Goal: Check status

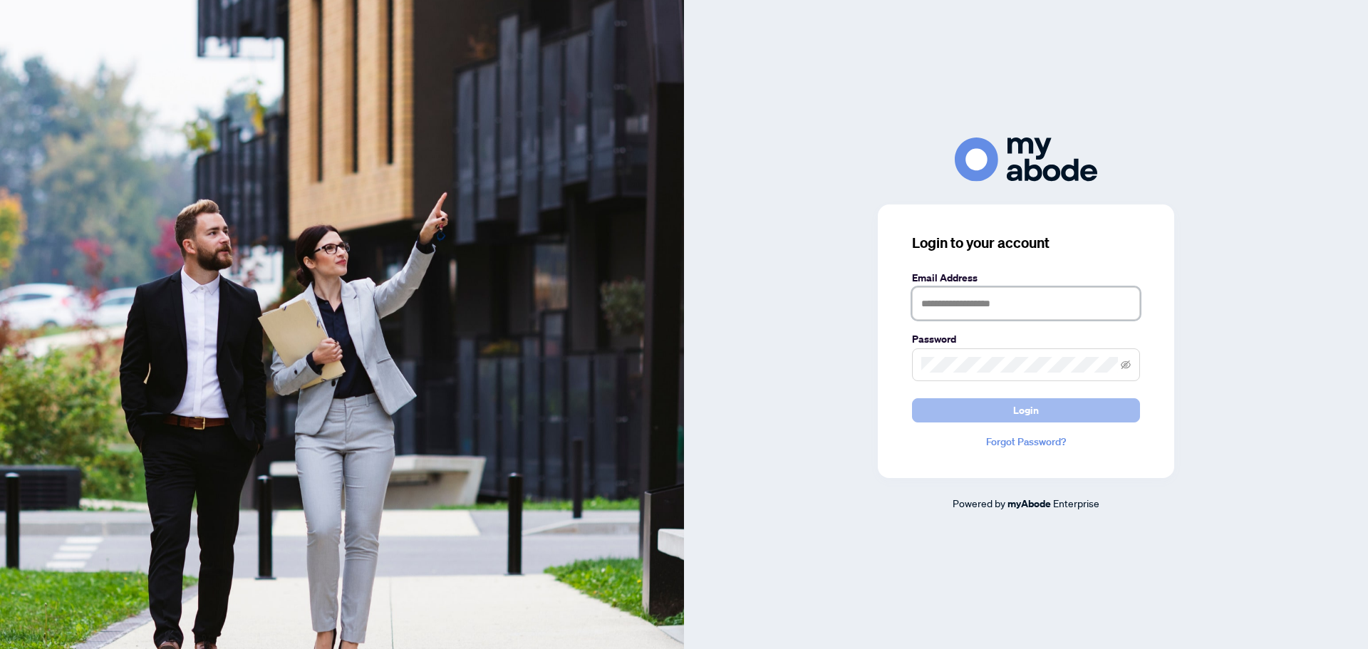
type input "**********"
click at [1046, 409] on button "Login" at bounding box center [1026, 410] width 228 height 24
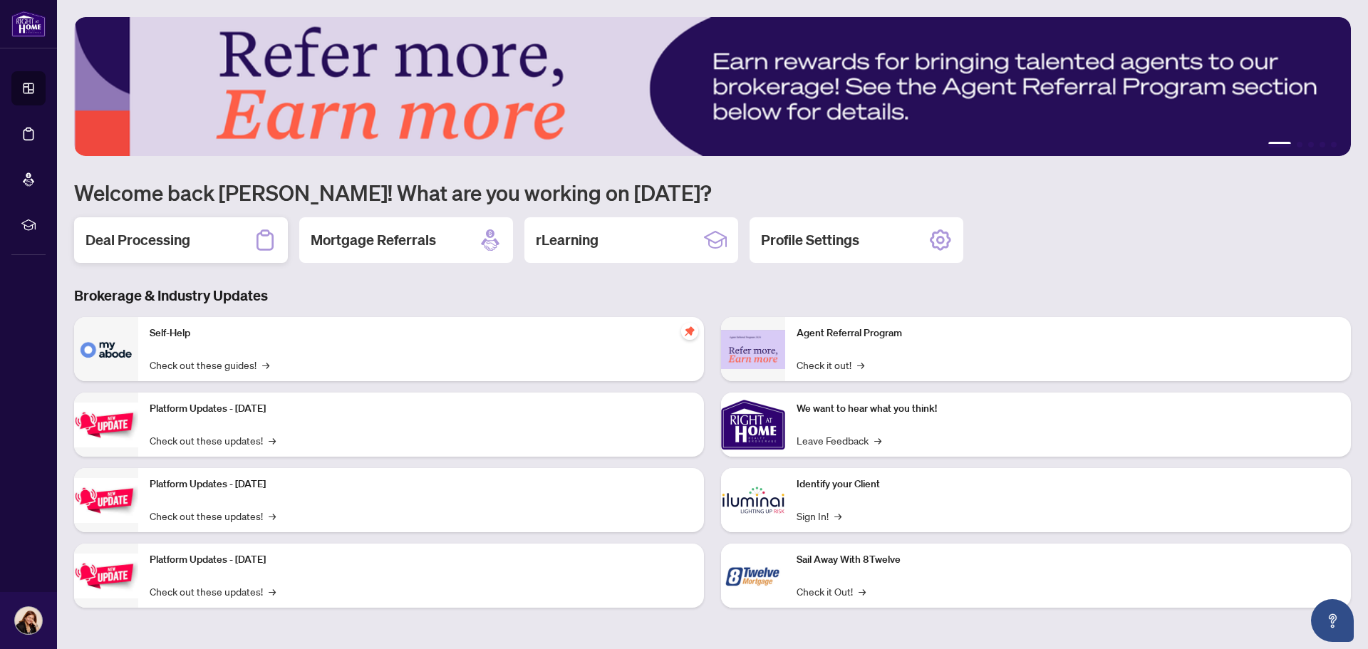
click at [155, 241] on h2 "Deal Processing" at bounding box center [137, 240] width 105 height 20
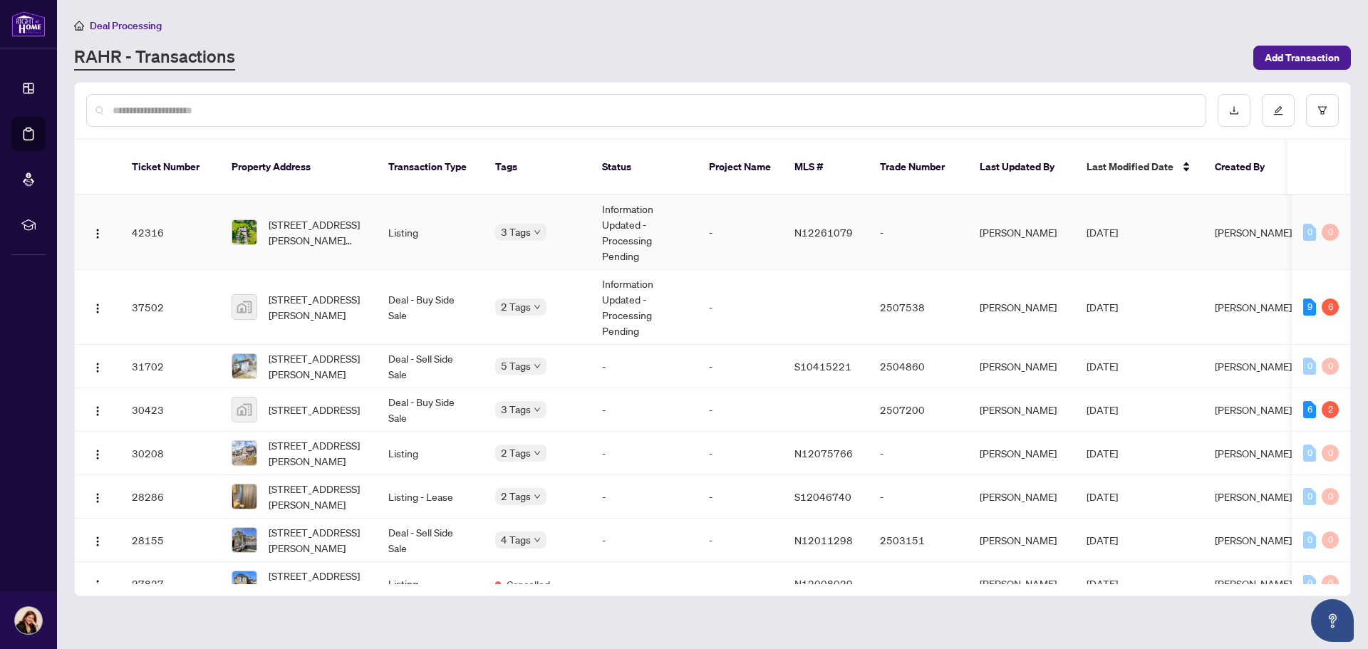
click at [634, 212] on td "Information Updated - Processing Pending" at bounding box center [643, 232] width 107 height 75
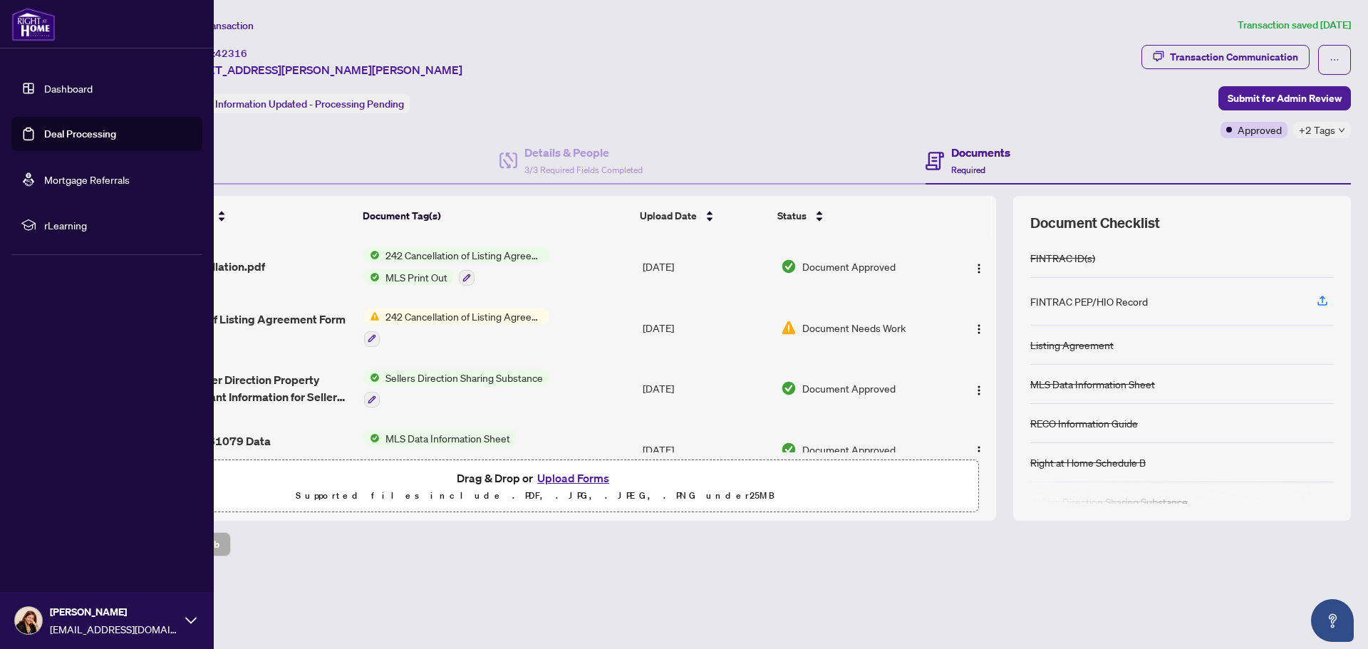
click at [60, 92] on link "Dashboard" at bounding box center [68, 88] width 48 height 13
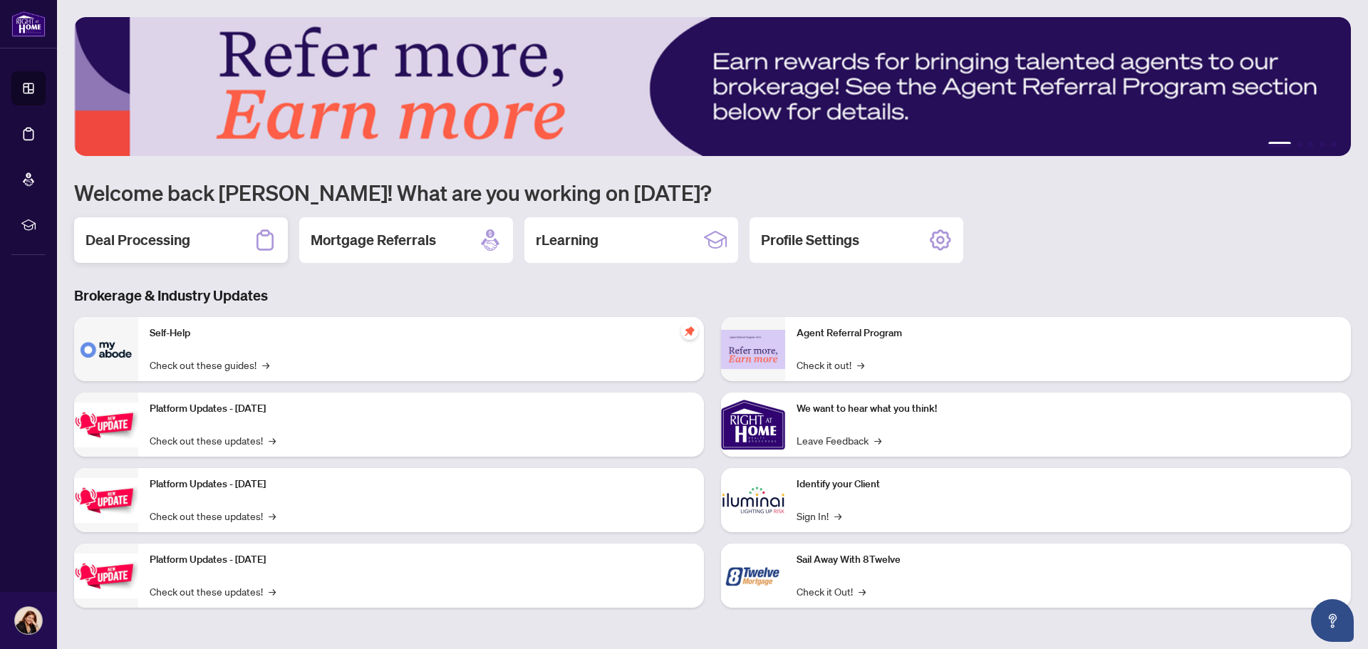
click at [179, 249] on h2 "Deal Processing" at bounding box center [137, 240] width 105 height 20
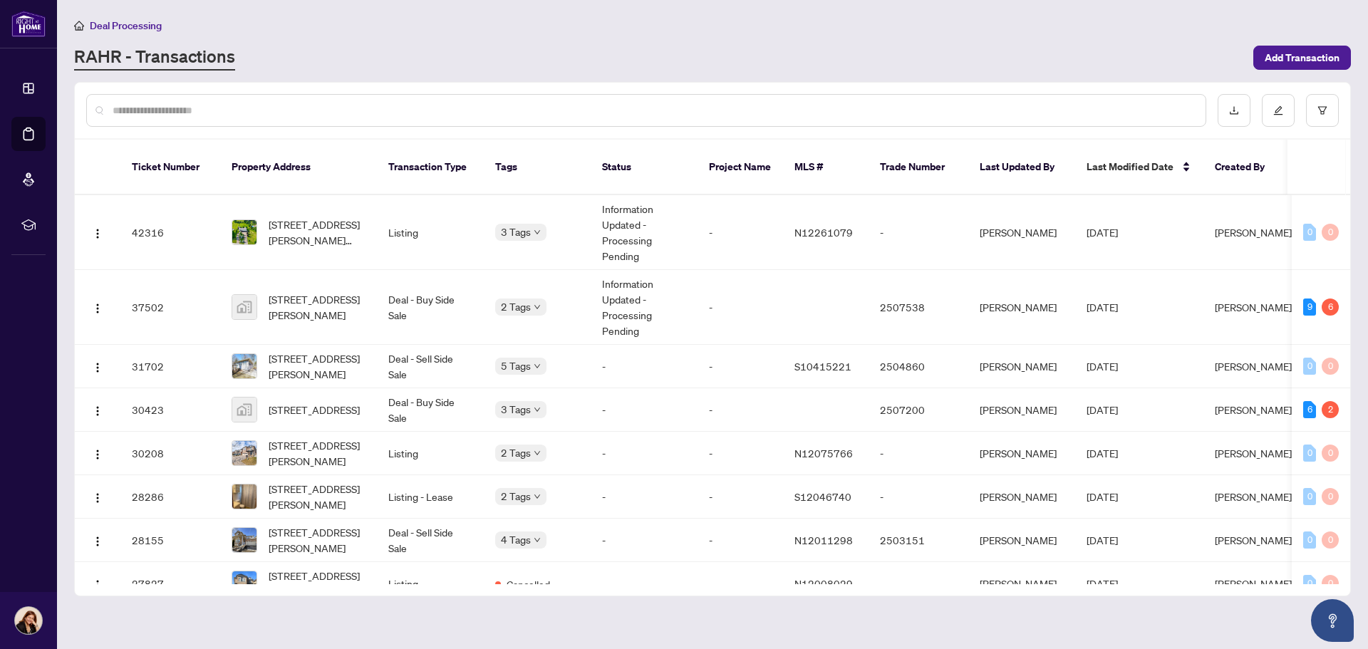
click at [328, 33] on div "Deal Processing [PERSON_NAME] - Transactions Add Transaction" at bounding box center [712, 43] width 1276 height 53
click at [649, 301] on td "Information Updated - Processing Pending" at bounding box center [643, 307] width 107 height 75
